Goal: Complete application form

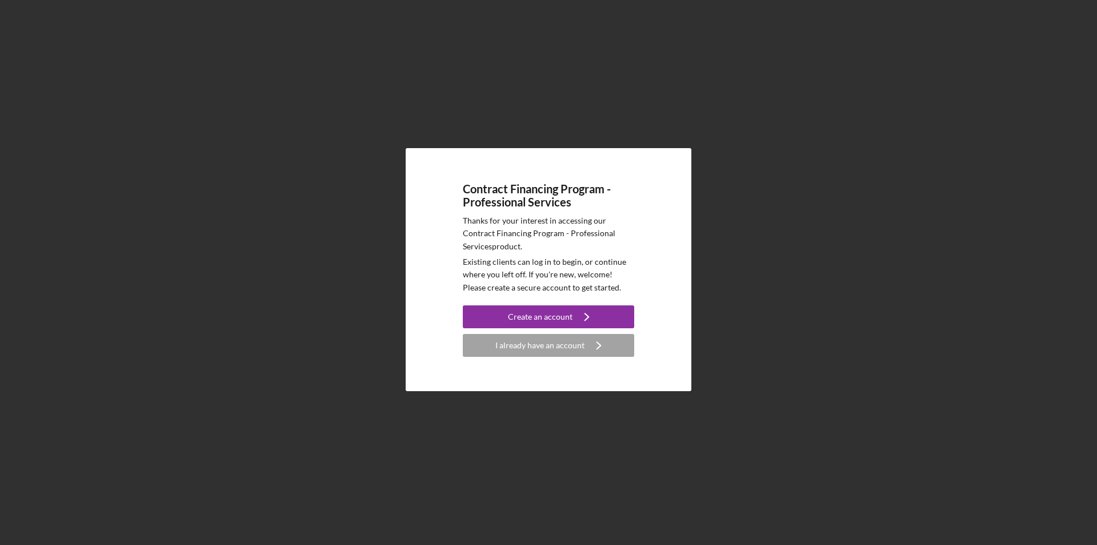
click at [458, 220] on div "Contract Financing Program - Professional Services Thanks for your interest in …" at bounding box center [549, 269] width 286 height 243
drag, startPoint x: 466, startPoint y: 261, endPoint x: 507, endPoint y: 266, distance: 41.0
click at [505, 266] on p "Existing clients can log in to begin, or continue where you left off. If you're…" at bounding box center [548, 274] width 171 height 38
click at [523, 271] on p "Existing clients can log in to begin, or continue where you left off. If you're…" at bounding box center [548, 274] width 171 height 38
